Goal: Navigation & Orientation: Find specific page/section

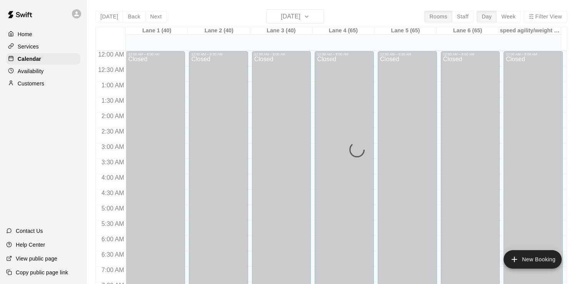
scroll to position [466, 0]
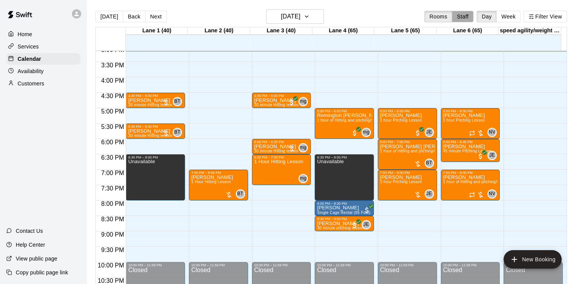
click at [465, 20] on button "Staff" at bounding box center [463, 17] width 22 height 12
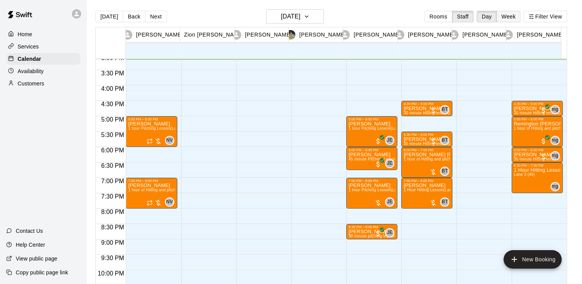
click at [509, 18] on button "Week" at bounding box center [508, 17] width 24 height 12
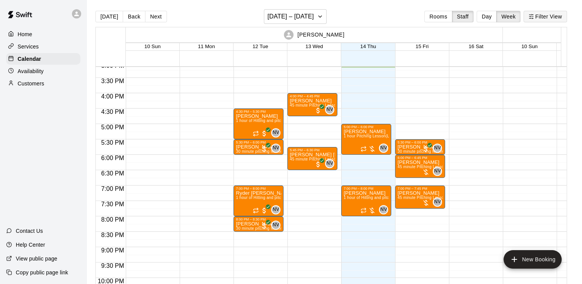
click at [540, 20] on button "Filter View" at bounding box center [545, 17] width 43 height 12
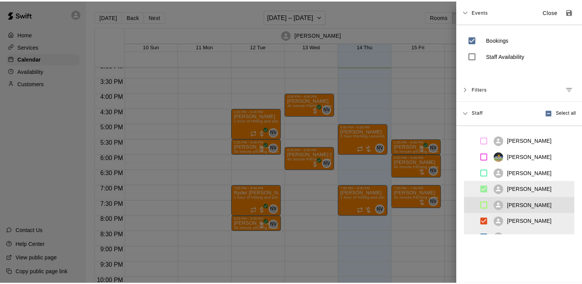
scroll to position [28, 0]
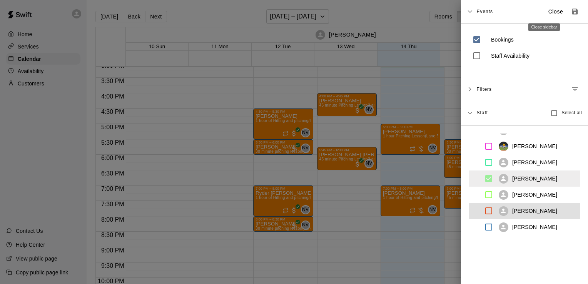
click at [543, 15] on button "Close" at bounding box center [555, 11] width 25 height 13
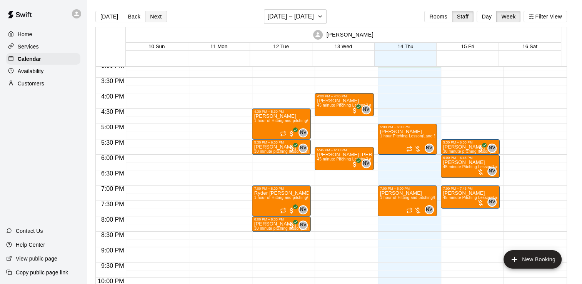
click at [159, 12] on button "Next" at bounding box center [156, 17] width 22 height 12
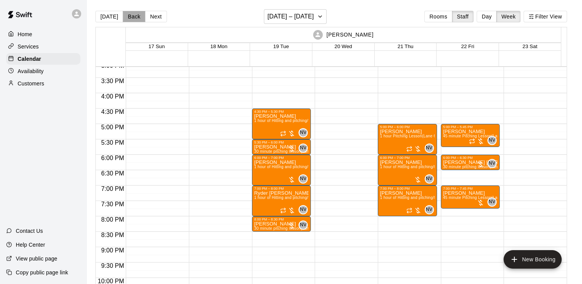
click at [129, 20] on button "Back" at bounding box center [134, 17] width 23 height 12
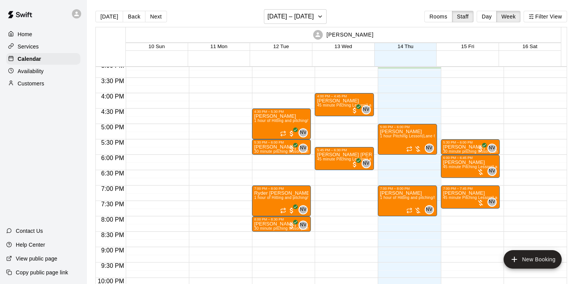
click at [47, 83] on div "Customers" at bounding box center [43, 84] width 74 height 12
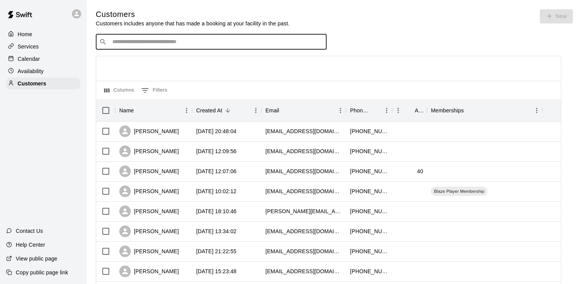
click at [214, 41] on input "Search customers by name or email" at bounding box center [216, 42] width 213 height 8
type input "****"
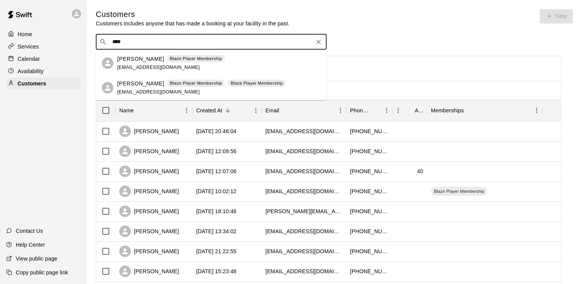
click at [196, 80] on ul "[PERSON_NAME] Blaze Player Membership [EMAIL_ADDRESS][DOMAIN_NAME] [PERSON_NAME…" at bounding box center [211, 75] width 231 height 49
click at [194, 87] on div "[PERSON_NAME] Blaze Player Membership Blaze Player Membership [EMAIL_ADDRESS][D…" at bounding box center [201, 88] width 168 height 17
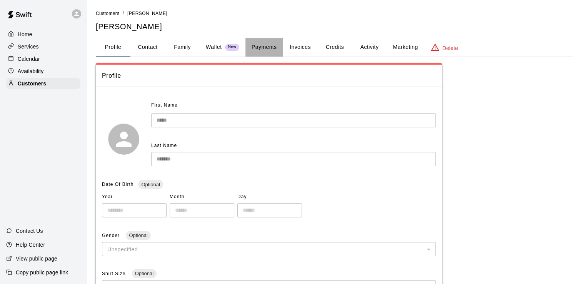
click at [274, 47] on button "Payments" at bounding box center [263, 47] width 37 height 18
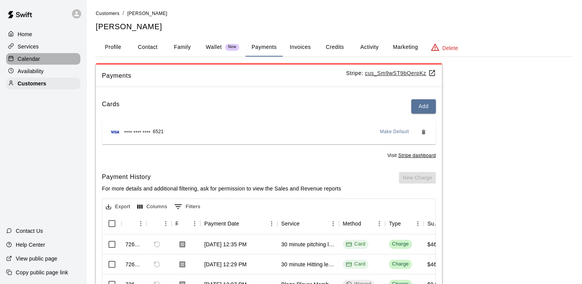
click at [51, 65] on div "Calendar" at bounding box center [43, 59] width 74 height 12
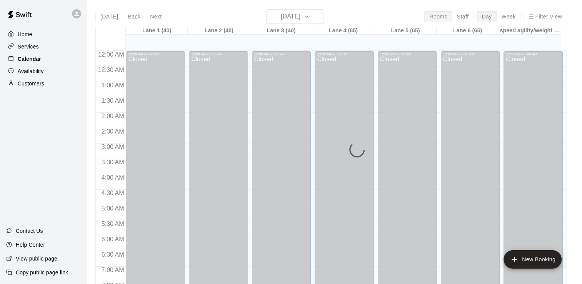
scroll to position [468, 0]
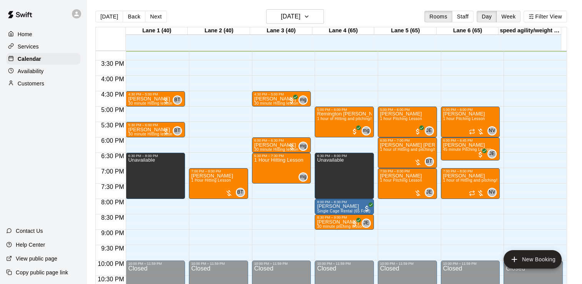
click at [517, 18] on button "Week" at bounding box center [508, 17] width 24 height 12
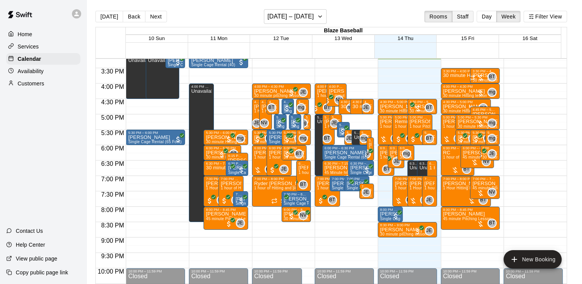
click at [474, 14] on button "Staff" at bounding box center [463, 17] width 22 height 12
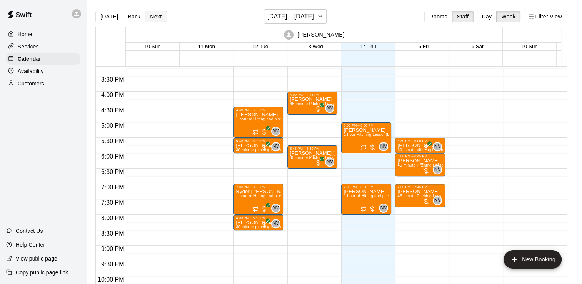
click at [155, 13] on button "Next" at bounding box center [156, 17] width 22 height 12
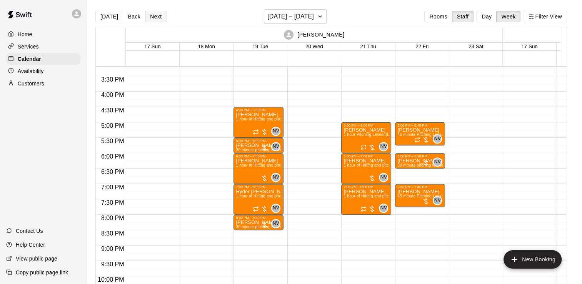
click at [161, 13] on button "Next" at bounding box center [156, 17] width 22 height 12
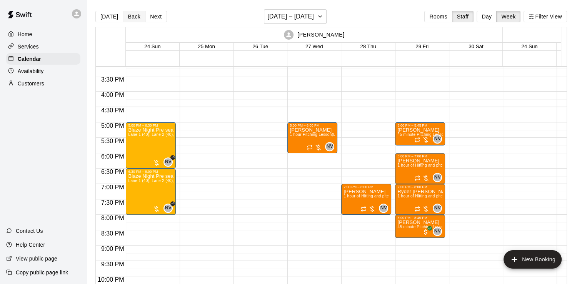
click at [137, 16] on button "Back" at bounding box center [134, 17] width 23 height 12
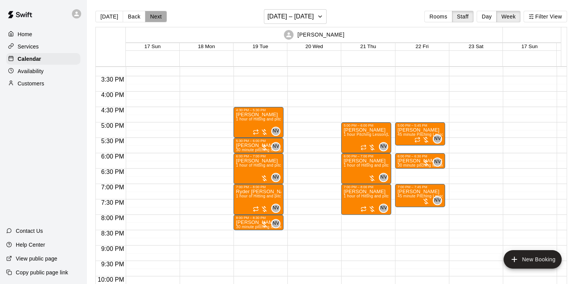
click at [148, 13] on button "Next" at bounding box center [156, 17] width 22 height 12
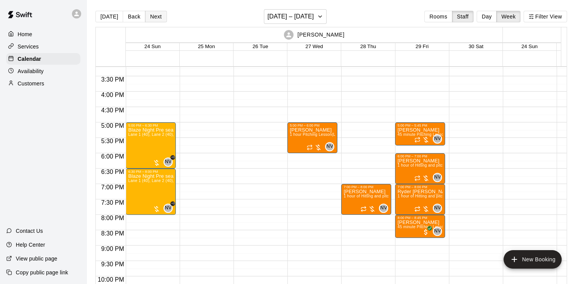
click at [148, 13] on button "Next" at bounding box center [156, 17] width 22 height 12
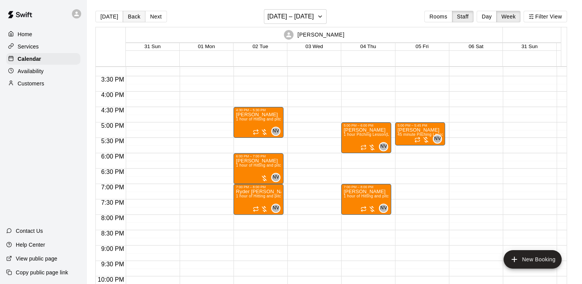
click at [131, 17] on button "Back" at bounding box center [134, 17] width 23 height 12
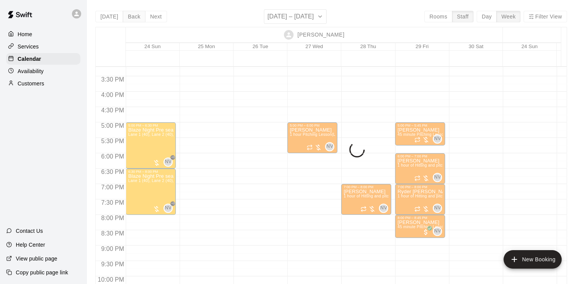
click at [131, 17] on button "Back" at bounding box center [134, 17] width 23 height 12
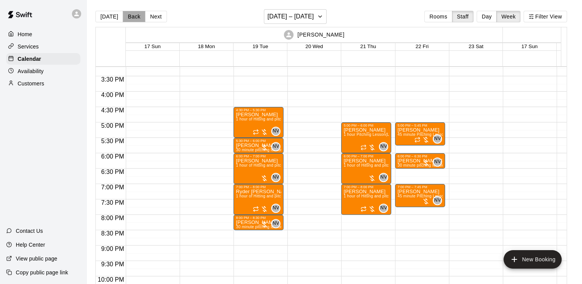
click at [134, 12] on button "Back" at bounding box center [134, 17] width 23 height 12
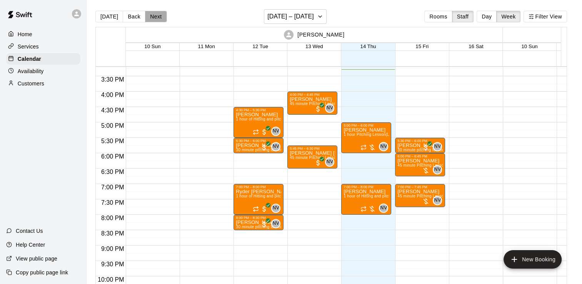
click at [157, 19] on button "Next" at bounding box center [156, 17] width 22 height 12
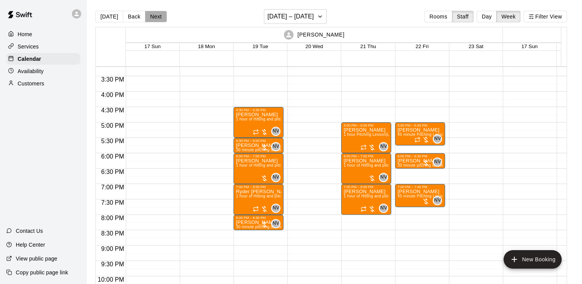
click at [157, 19] on button "Next" at bounding box center [156, 17] width 22 height 12
